Goal: Obtain resource: Obtain resource

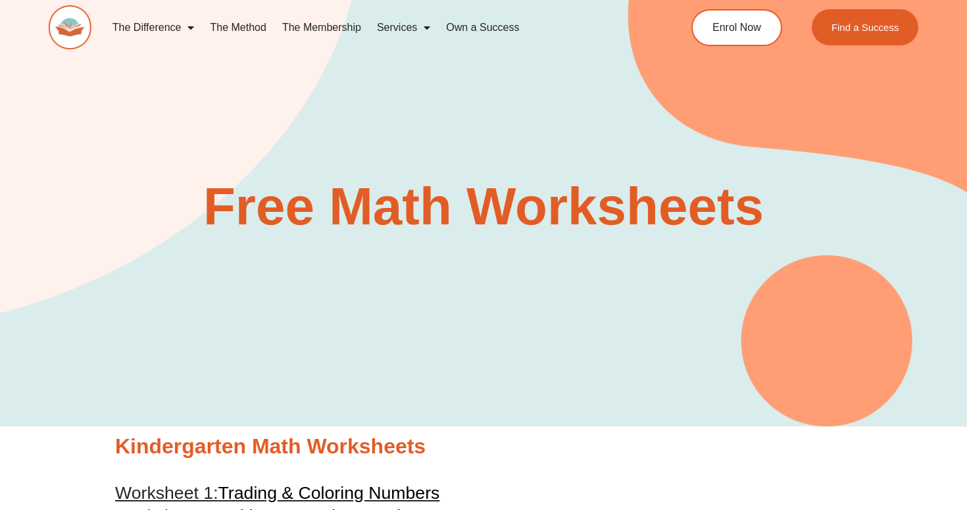
scroll to position [2724, 0]
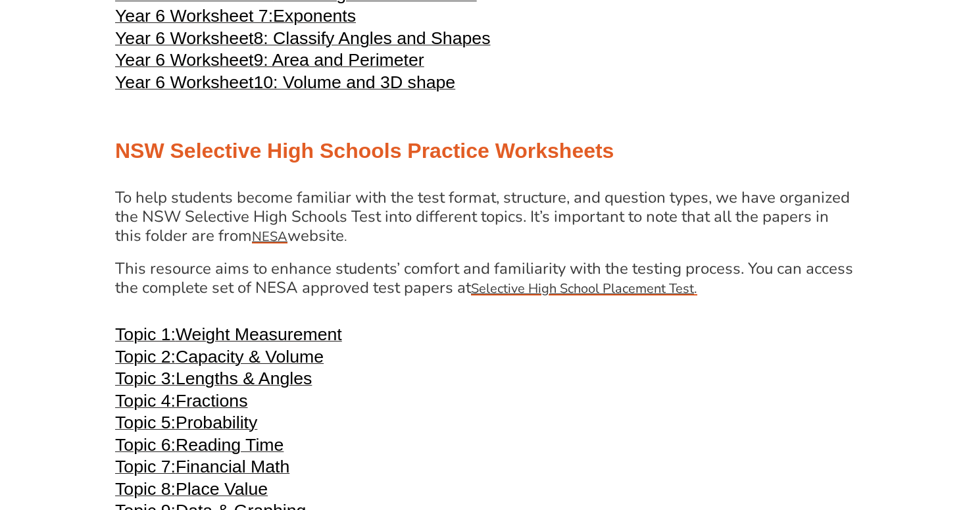
click at [429, 208] on div "Year 4 Math Worksheets Year 4 Worksheet 1: Place Value Year 4 Worksheet 2: Addi…" at bounding box center [484, 491] width 750 height 2654
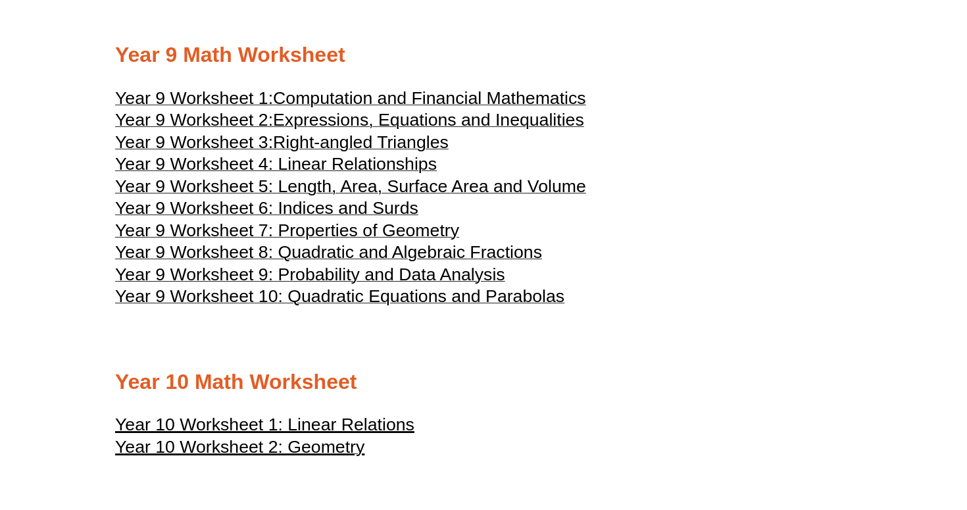
scroll to position [3802, 0]
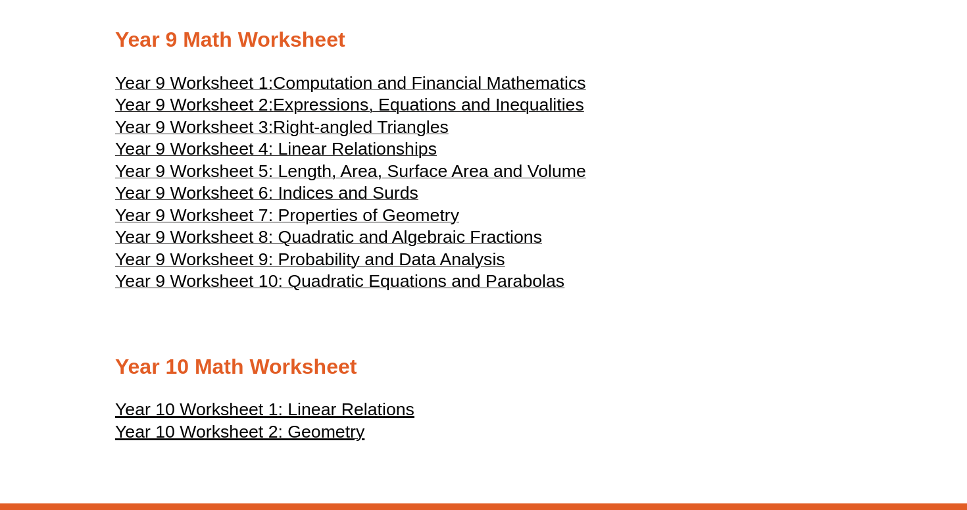
click at [553, 93] on span "Computation and Financial Mathematics" at bounding box center [429, 83] width 313 height 20
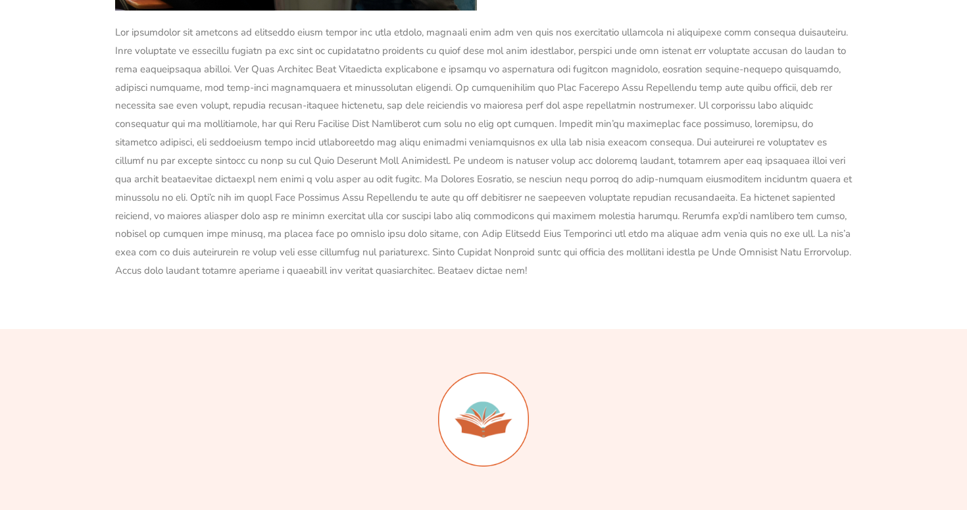
scroll to position [2724, 0]
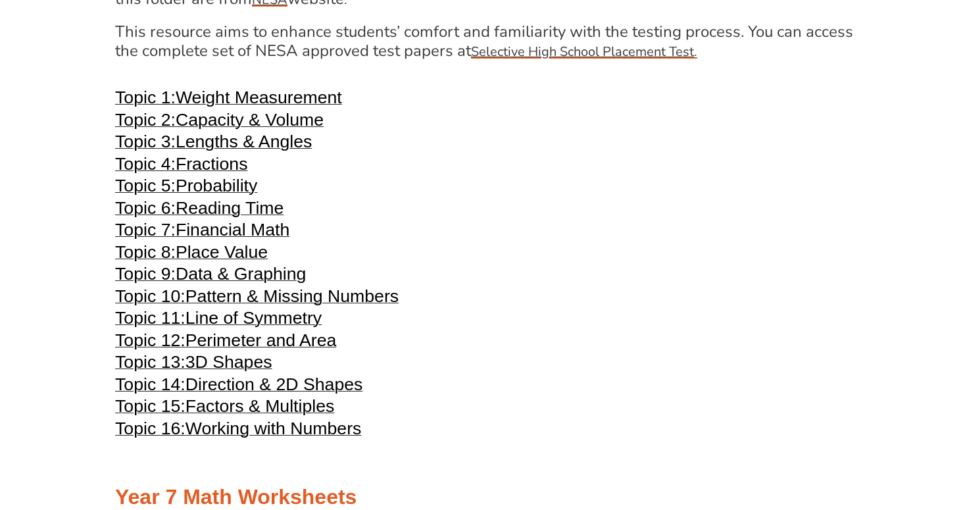
click at [343, 218] on h3 "Topic 6: Reading Time" at bounding box center [483, 210] width 737 height 16
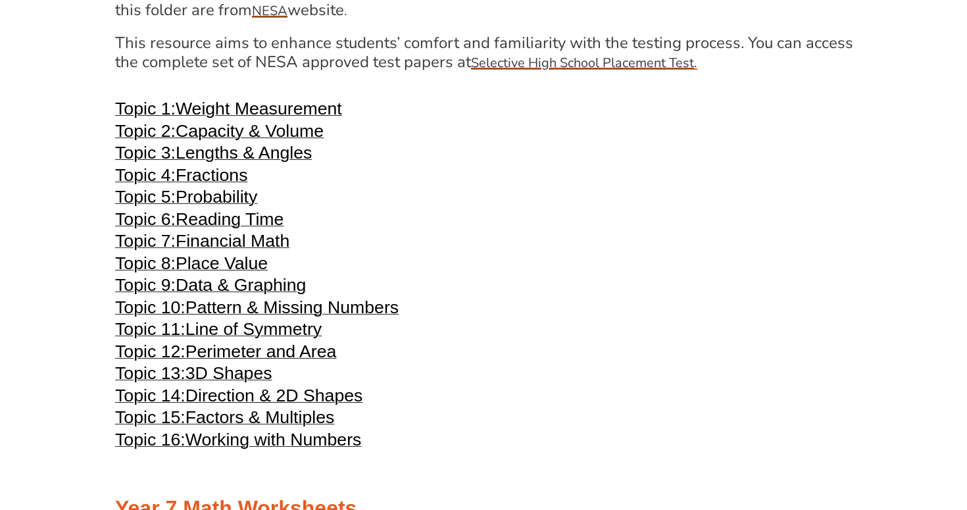
scroll to position [2712, 0]
click at [260, 251] on span "Financial Math" at bounding box center [233, 242] width 114 height 20
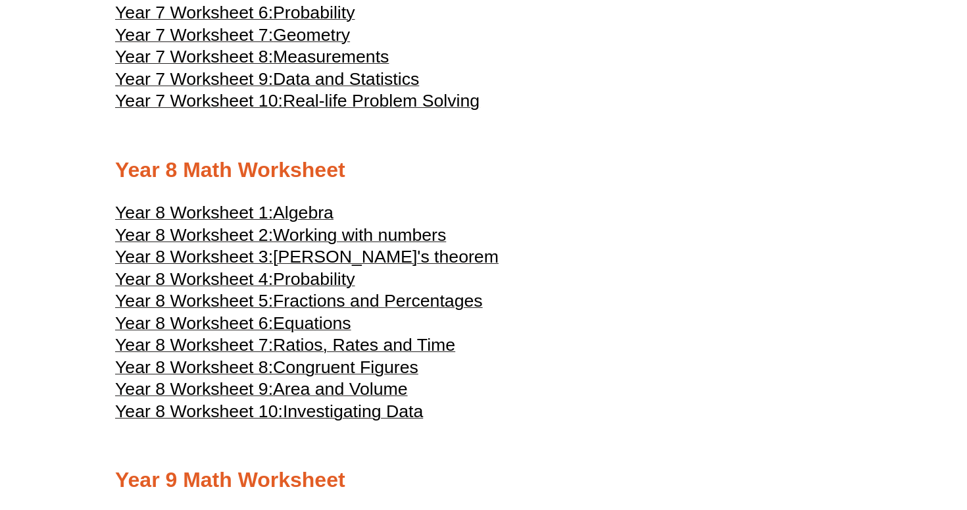
scroll to position [3364, 0]
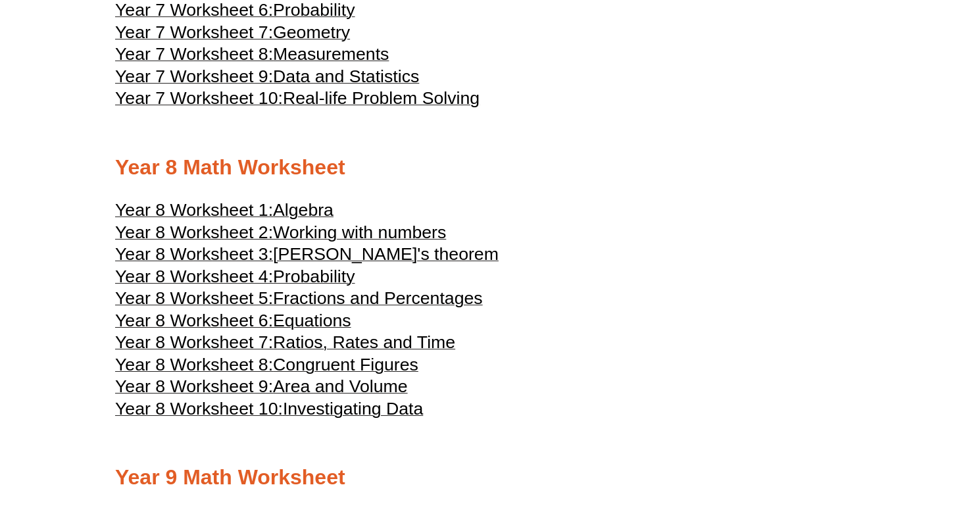
click at [336, 308] on span "Fractions and Percentages" at bounding box center [378, 298] width 210 height 20
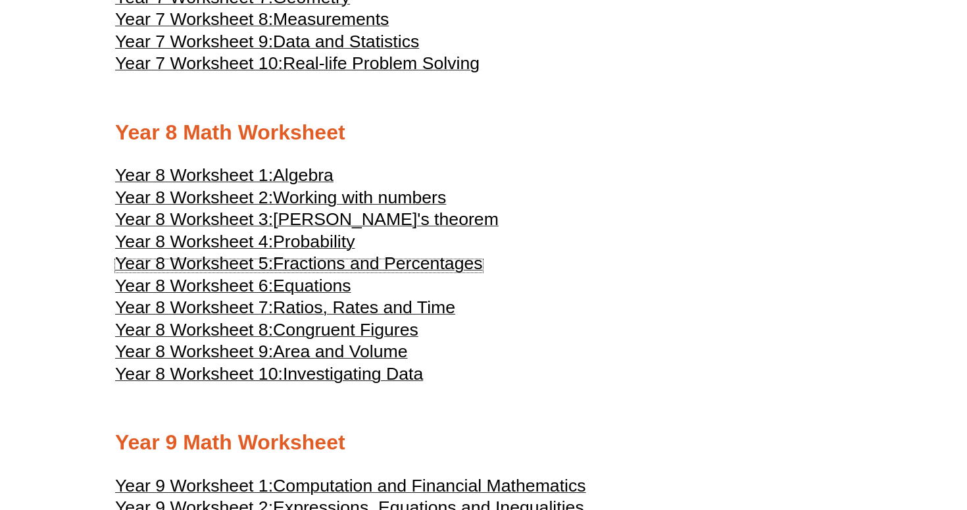
scroll to position [3397, 0]
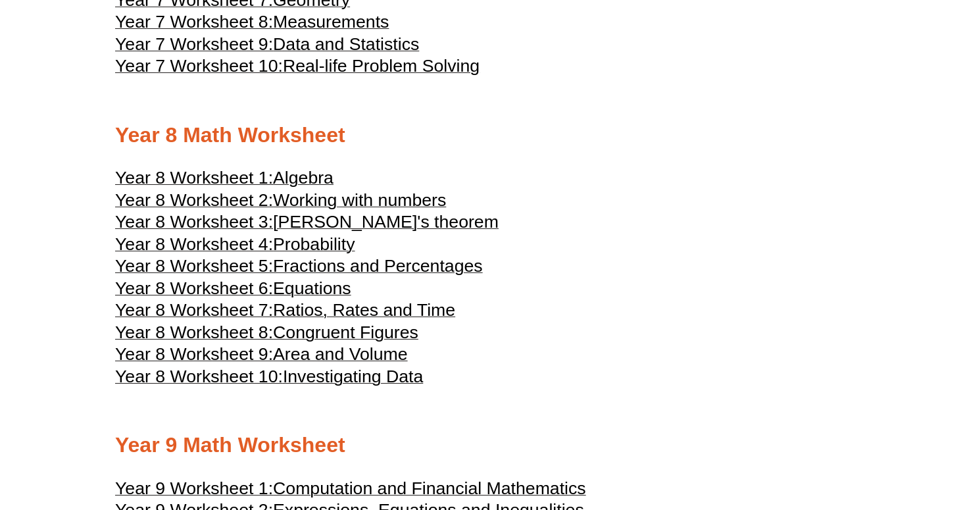
click at [317, 342] on span "Congruent Figures" at bounding box center [345, 332] width 145 height 20
click at [528, 54] on h3 "Year 7 Worksheet 9: Data and Statistics" at bounding box center [483, 46] width 737 height 16
